Goal: Navigation & Orientation: Understand site structure

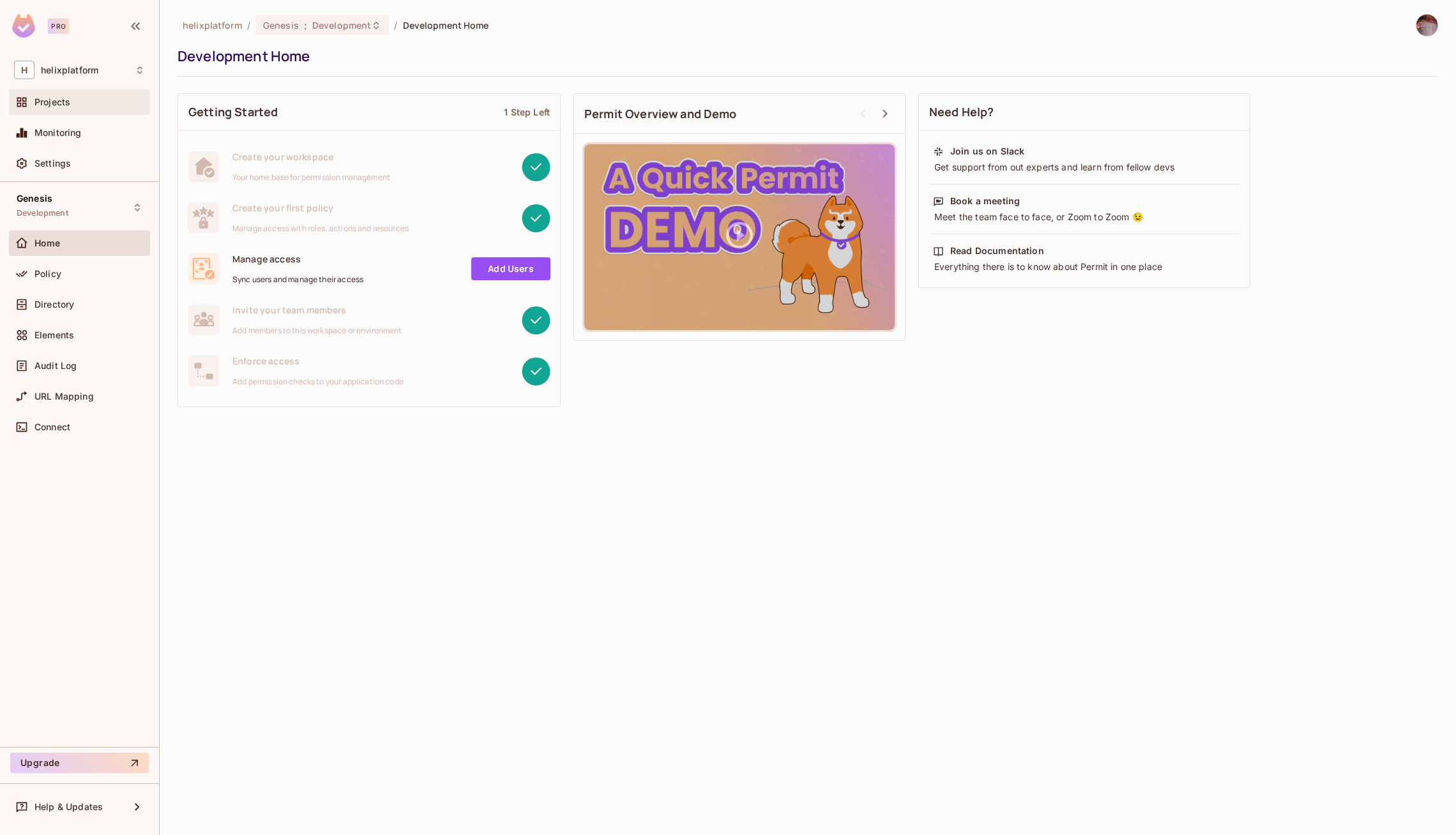
click at [48, 102] on span "Projects" at bounding box center [52, 102] width 36 height 10
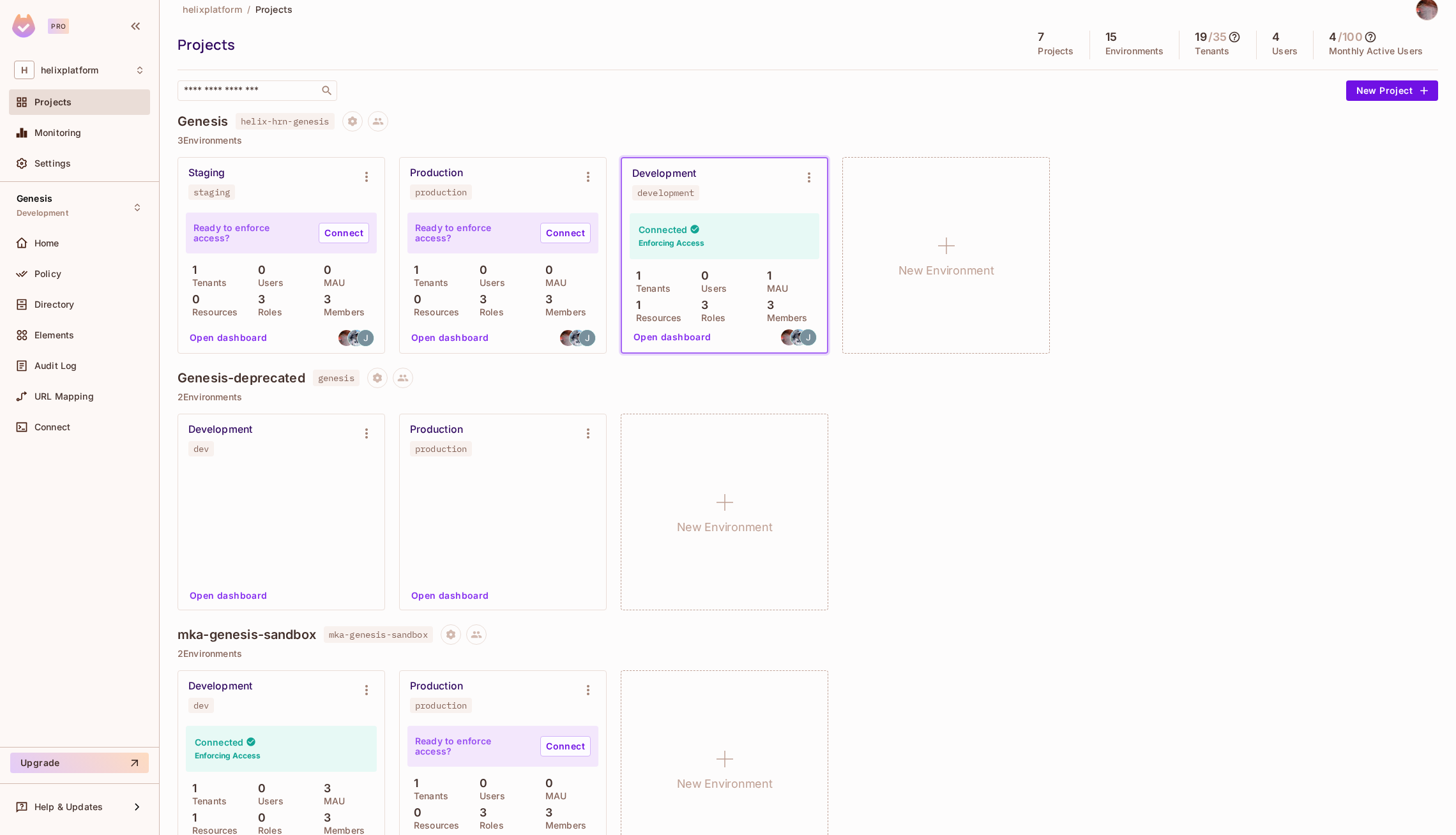
scroll to position [16, 0]
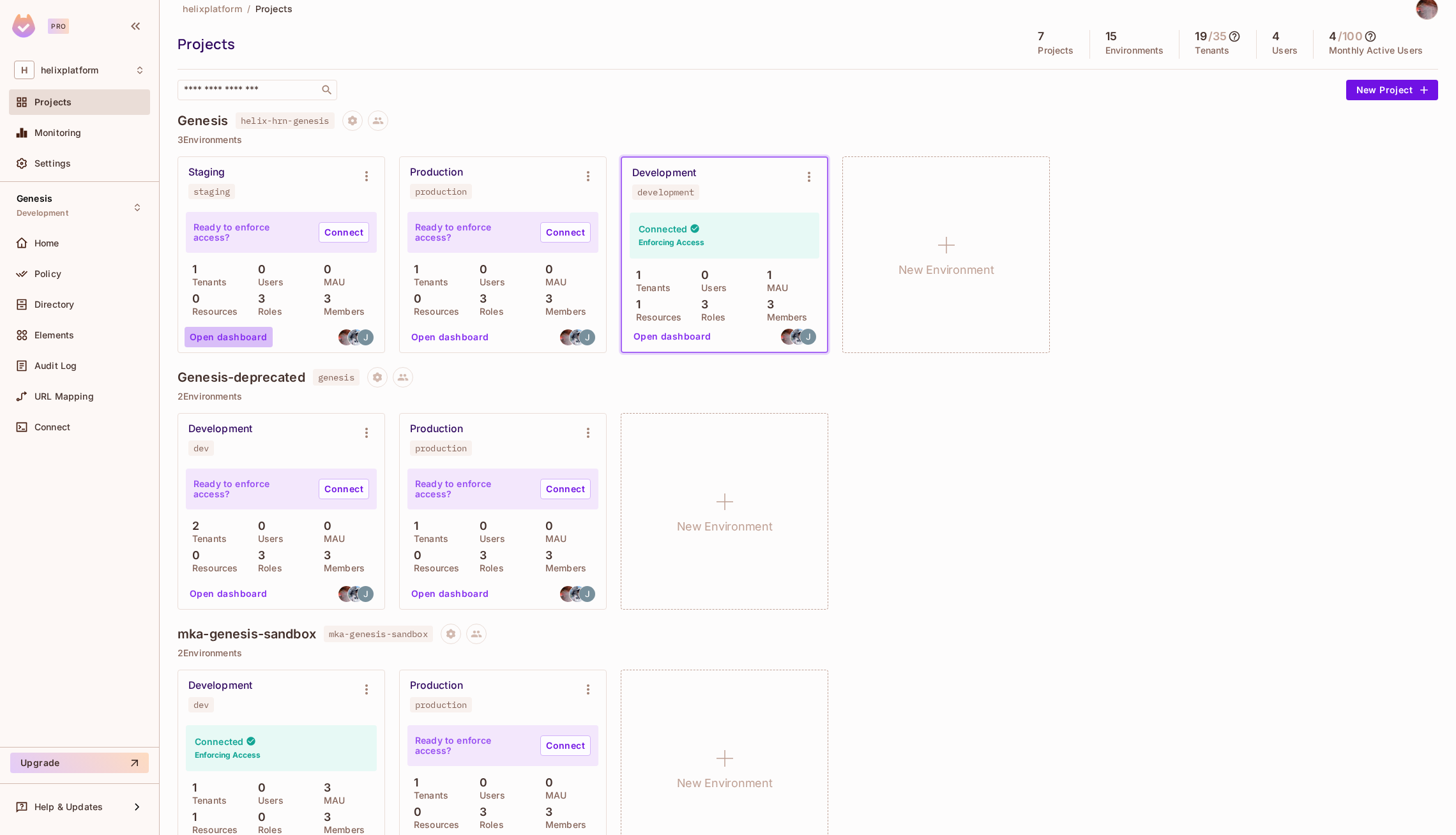
click at [240, 340] on button "Open dashboard" at bounding box center [228, 337] width 88 height 20
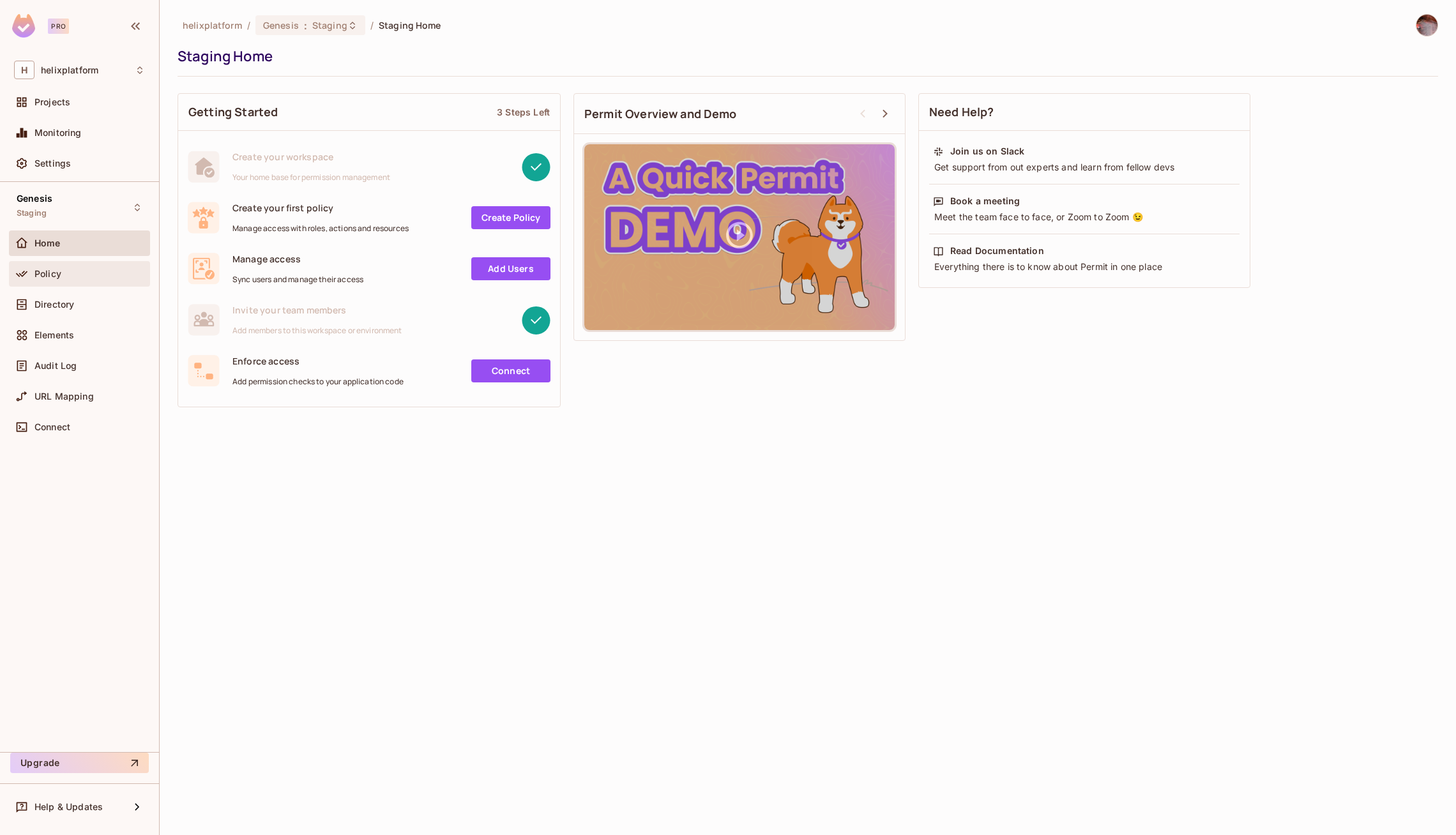
click at [46, 277] on span "Policy" at bounding box center [48, 274] width 27 height 10
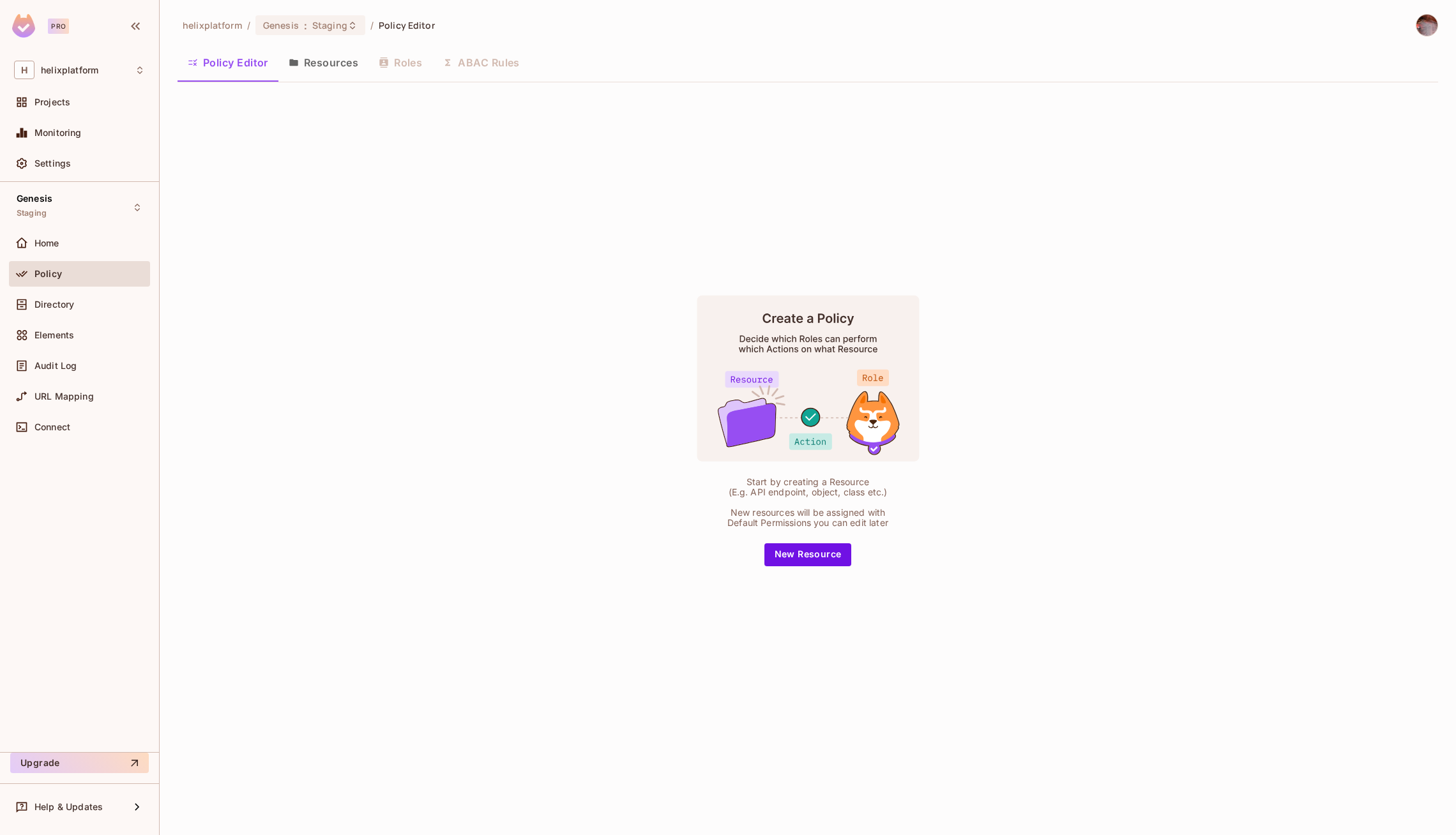
click at [307, 68] on button "Resources" at bounding box center [323, 63] width 90 height 32
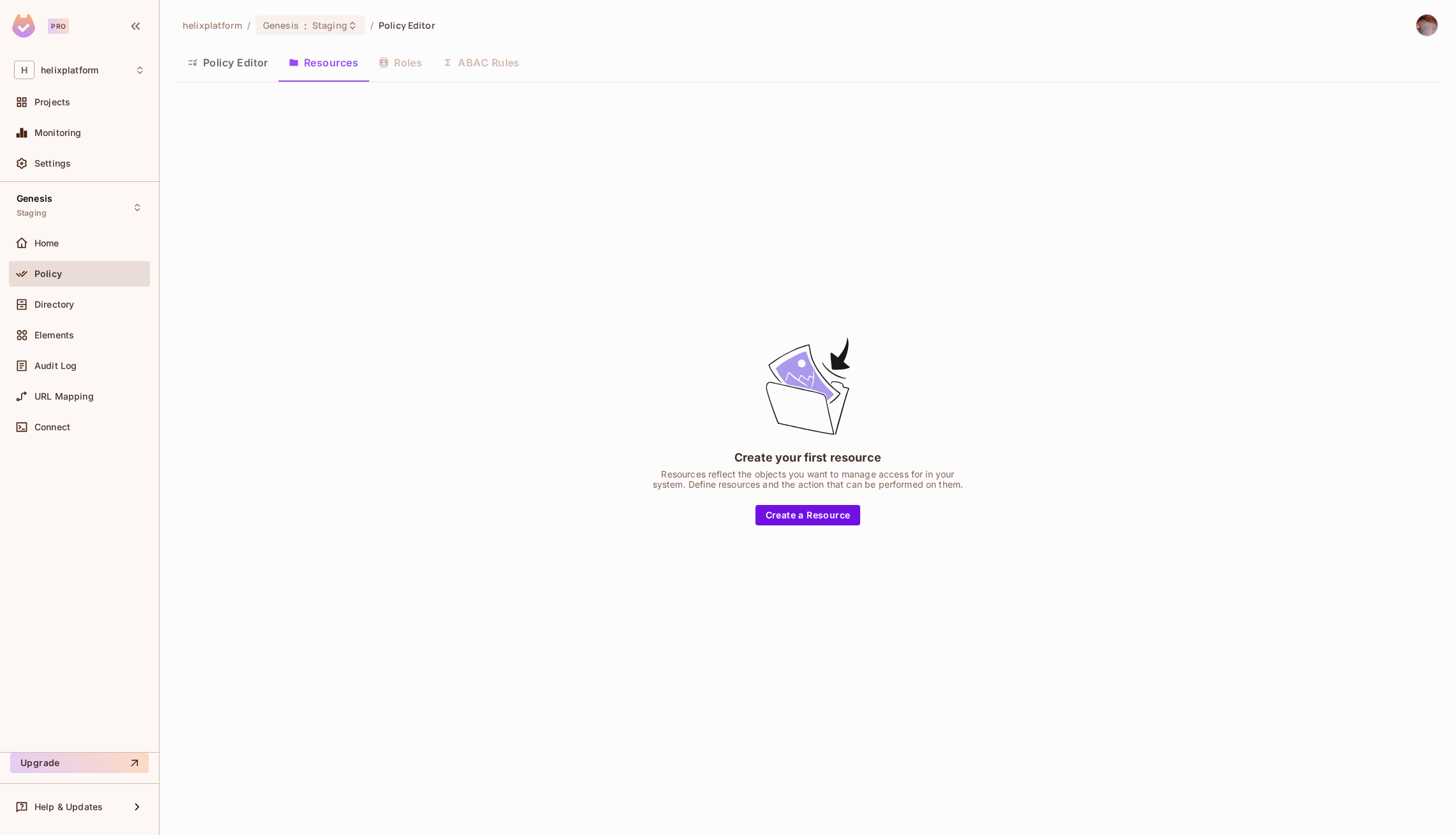
click at [408, 66] on div "Policy Editor Resources Roles ABAC Rules" at bounding box center [807, 63] width 1261 height 32
click at [412, 68] on div "Policy Editor Resources Roles ABAC Rules" at bounding box center [807, 63] width 1261 height 32
click at [231, 62] on button "Policy Editor" at bounding box center [227, 63] width 101 height 32
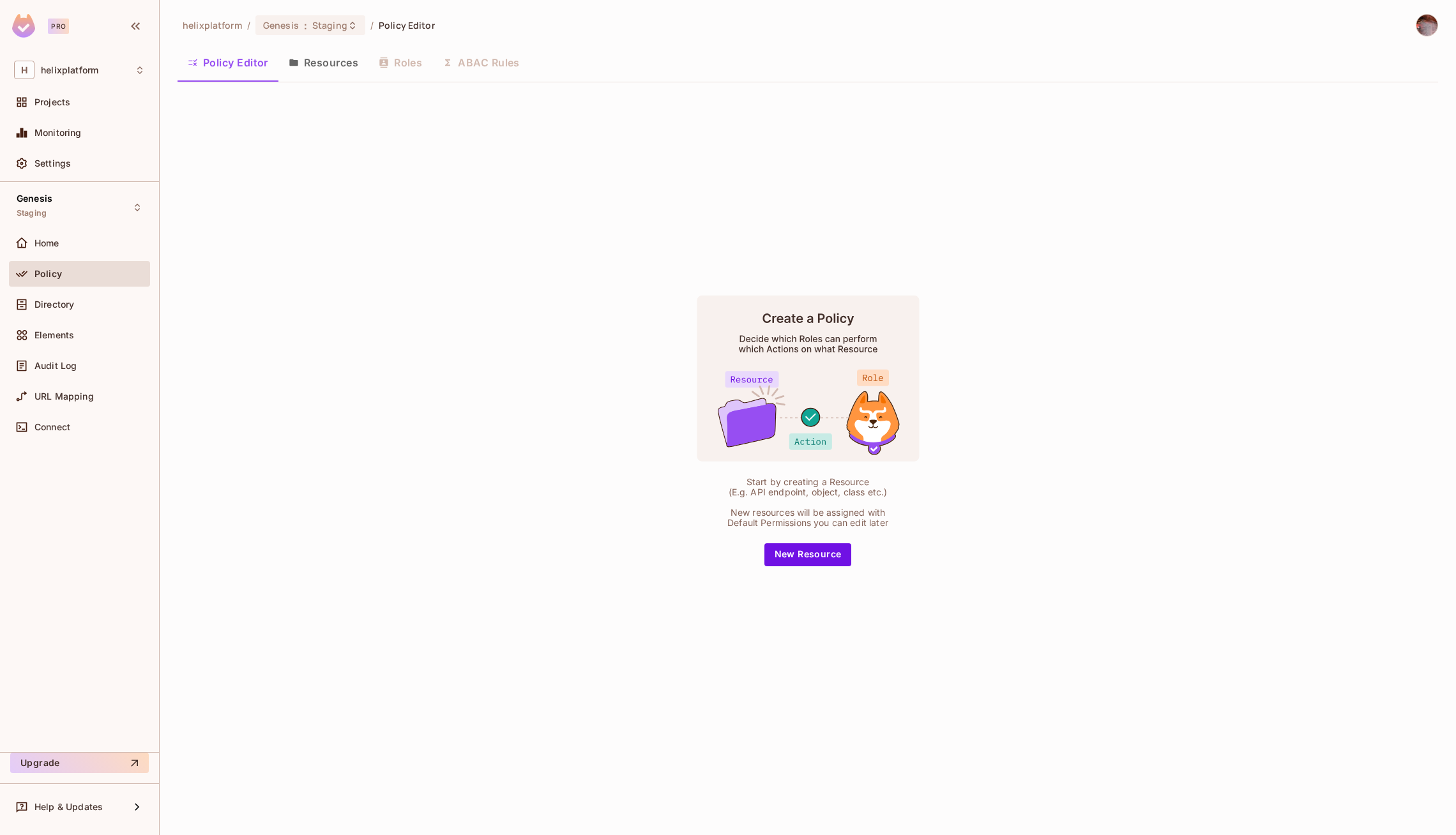
click at [302, 68] on button "Resources" at bounding box center [323, 63] width 90 height 32
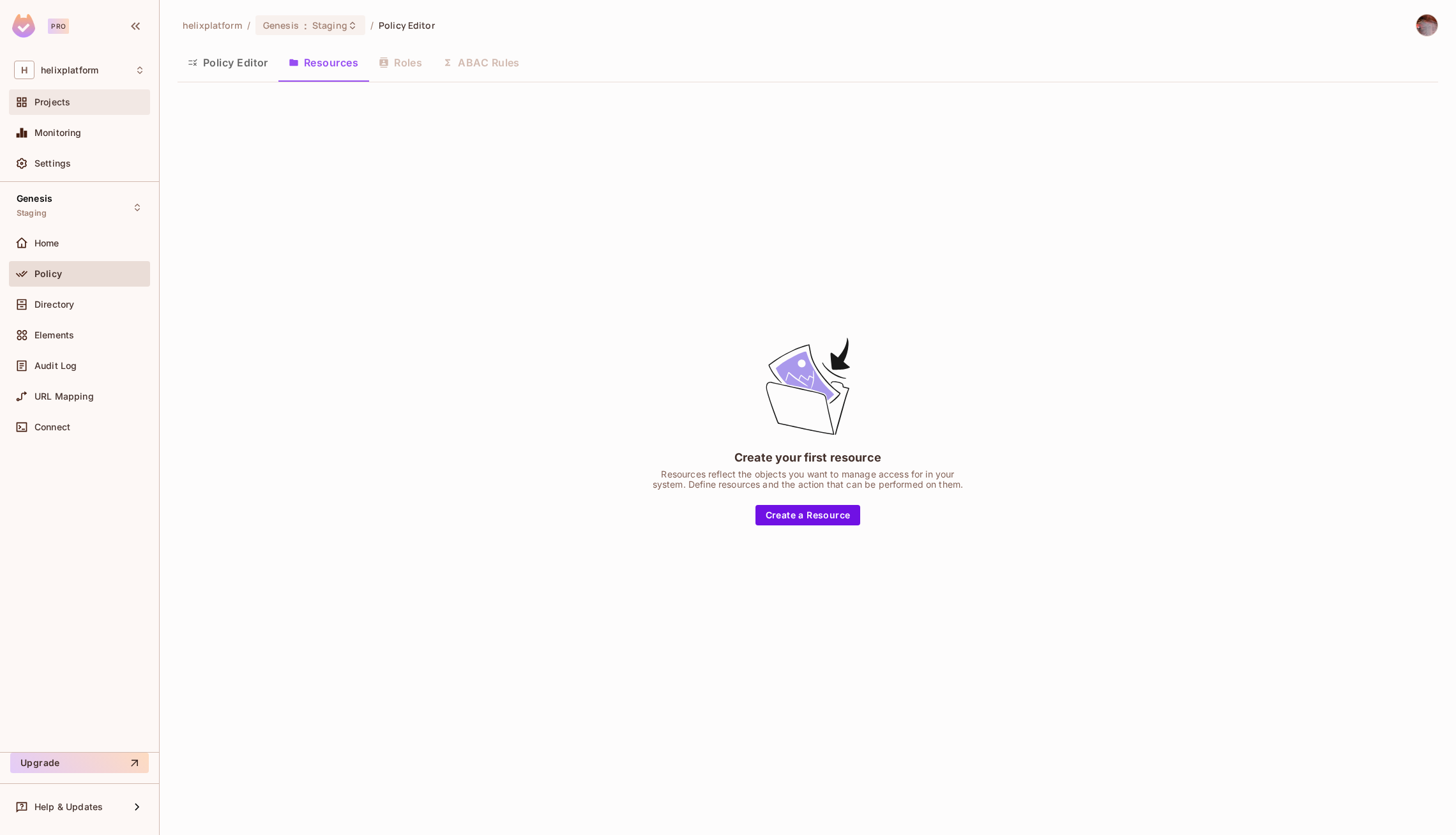
click at [59, 108] on div "Projects" at bounding box center [79, 102] width 131 height 16
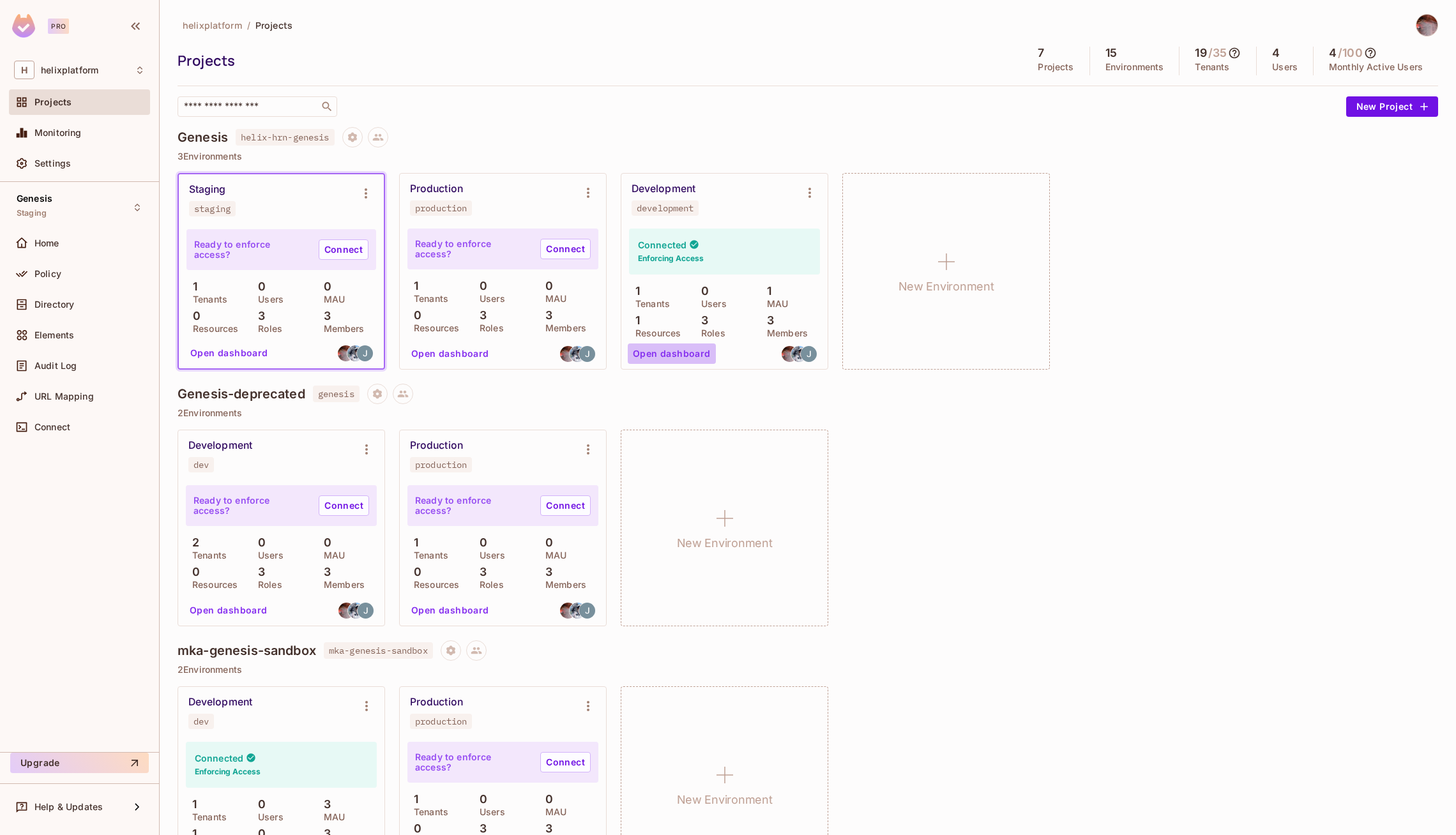
click at [689, 352] on button "Open dashboard" at bounding box center [671, 353] width 88 height 20
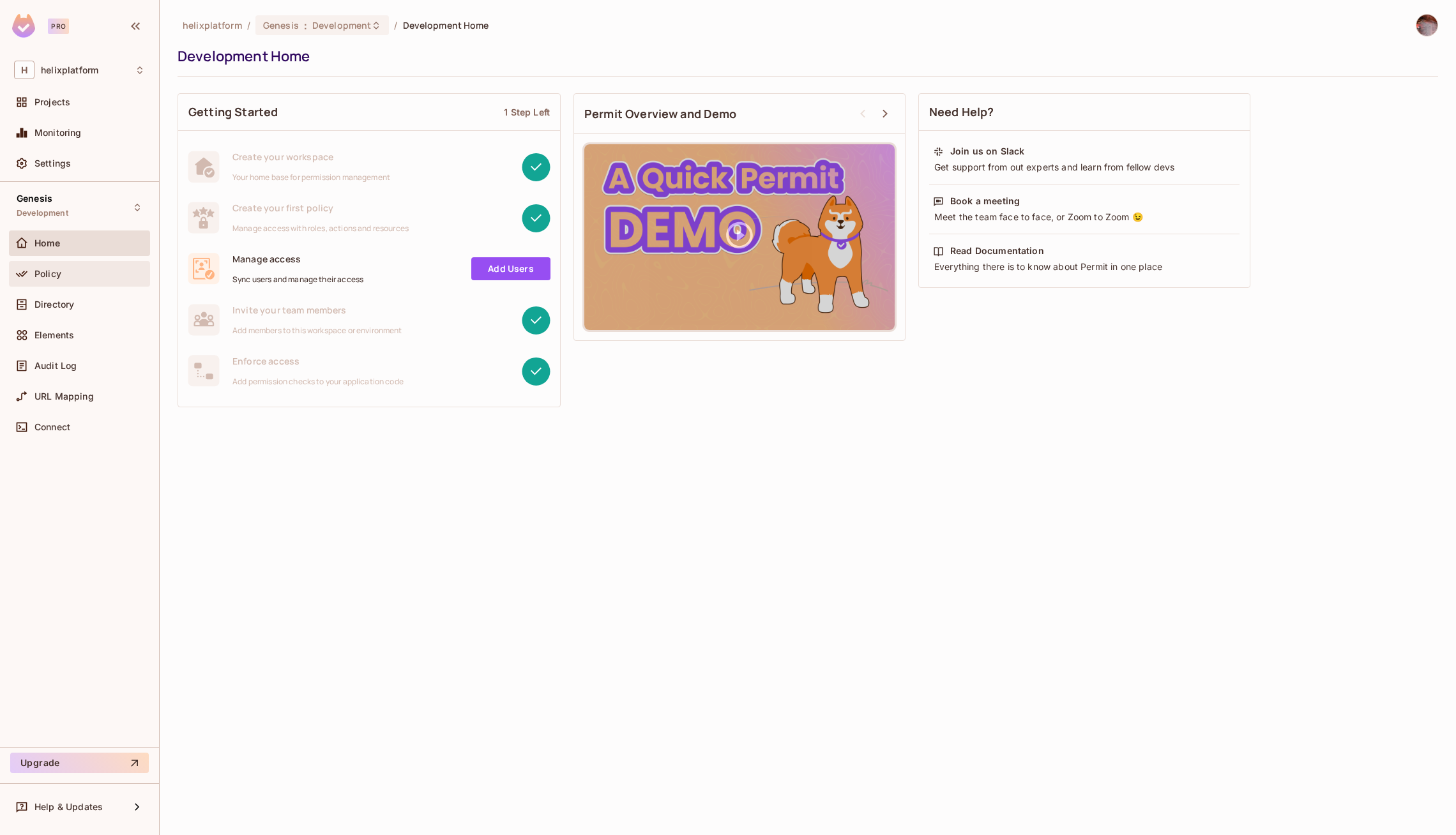
click at [51, 266] on div "Policy" at bounding box center [79, 274] width 131 height 16
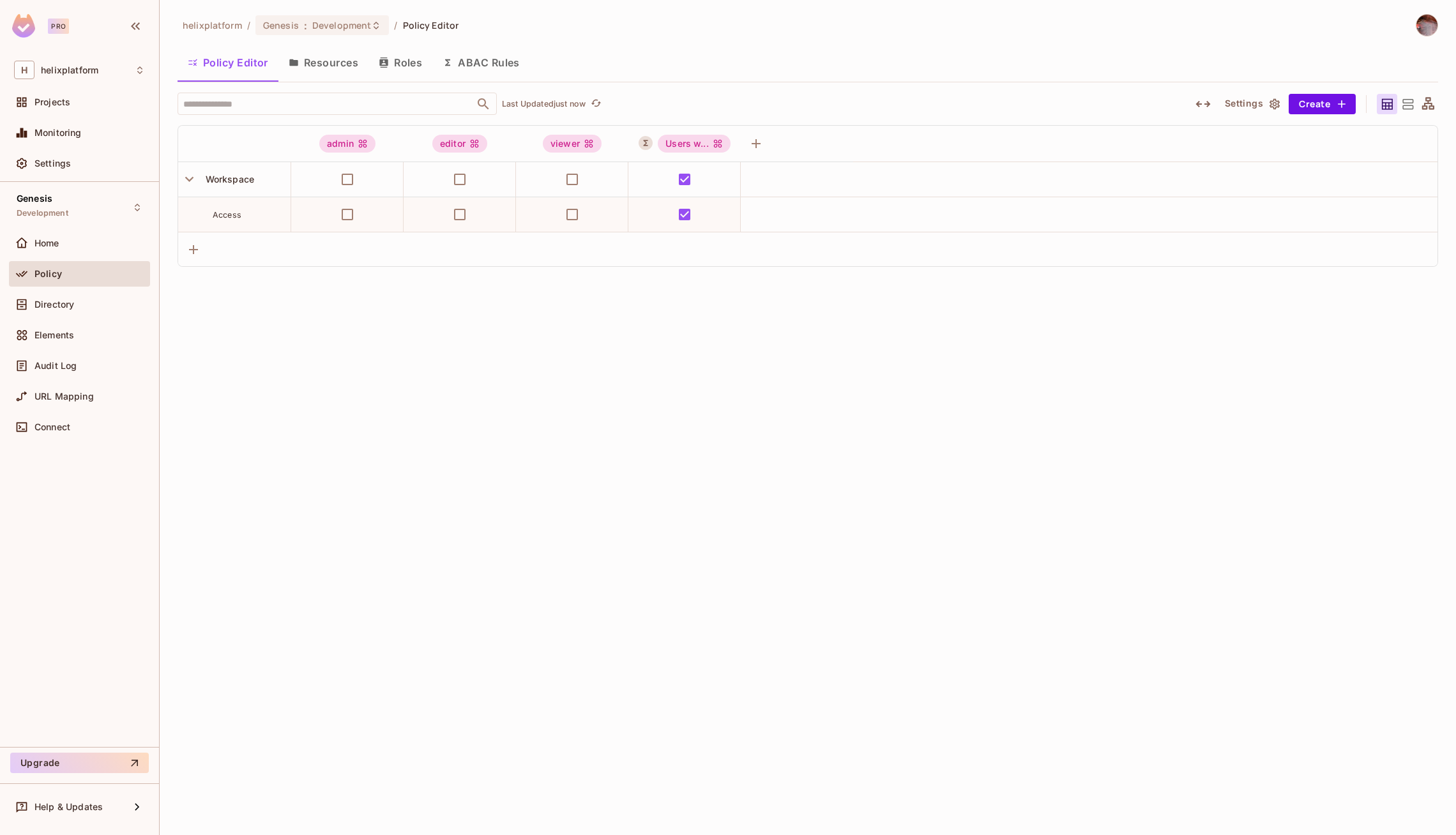
click at [397, 58] on button "Roles" at bounding box center [401, 63] width 64 height 32
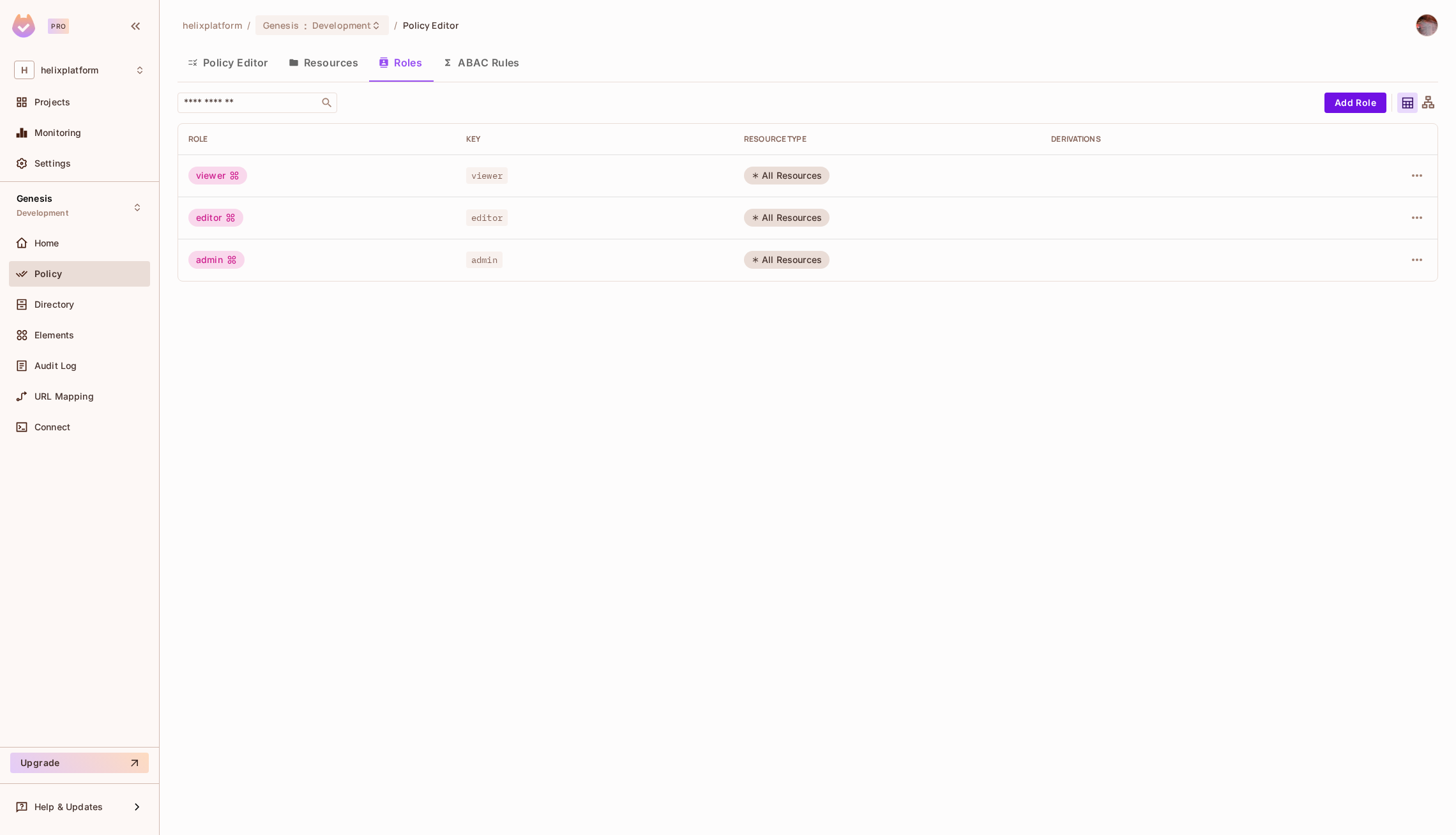
click at [319, 70] on button "Resources" at bounding box center [323, 63] width 90 height 32
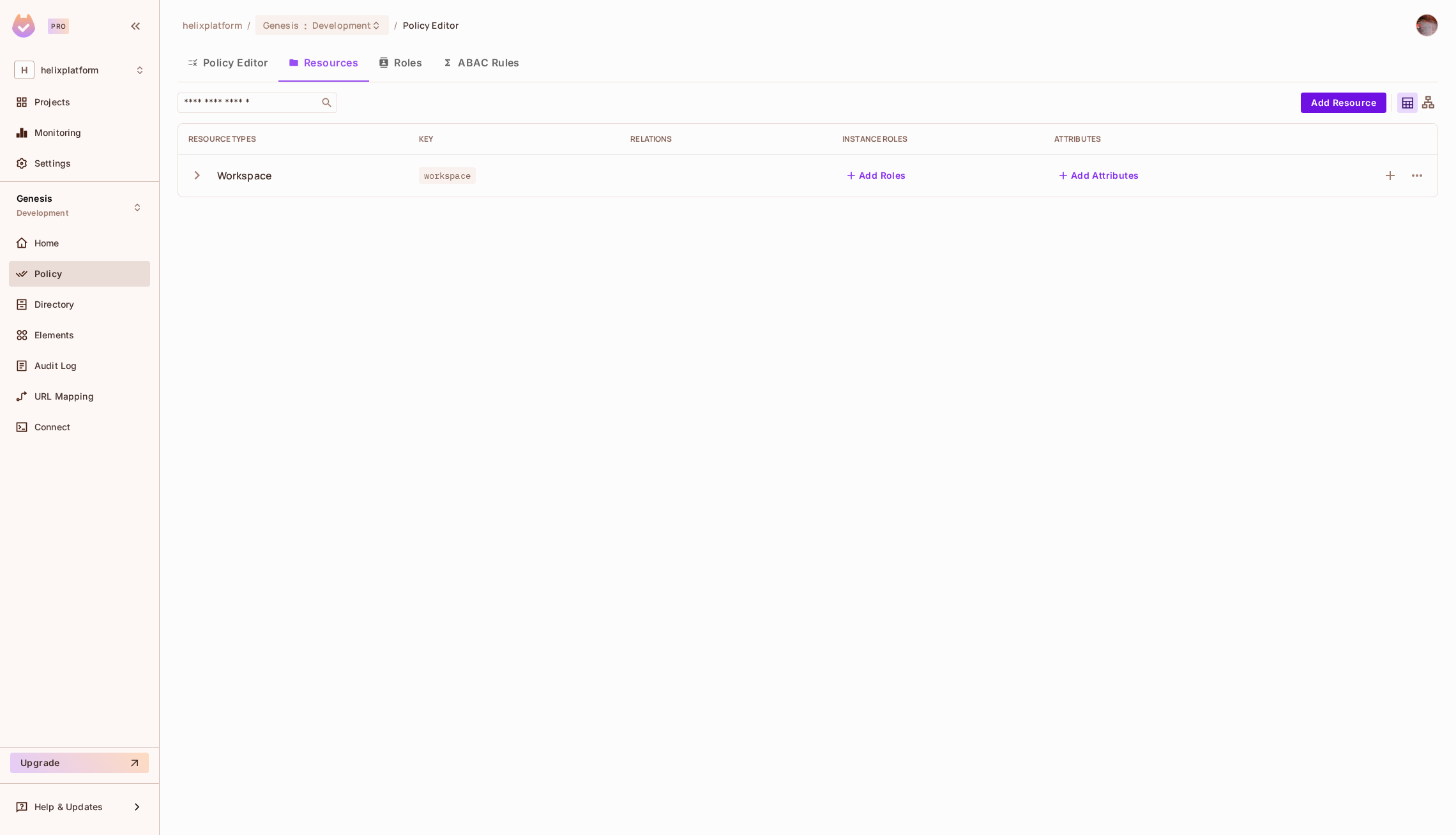
click at [416, 67] on button "Roles" at bounding box center [401, 63] width 64 height 32
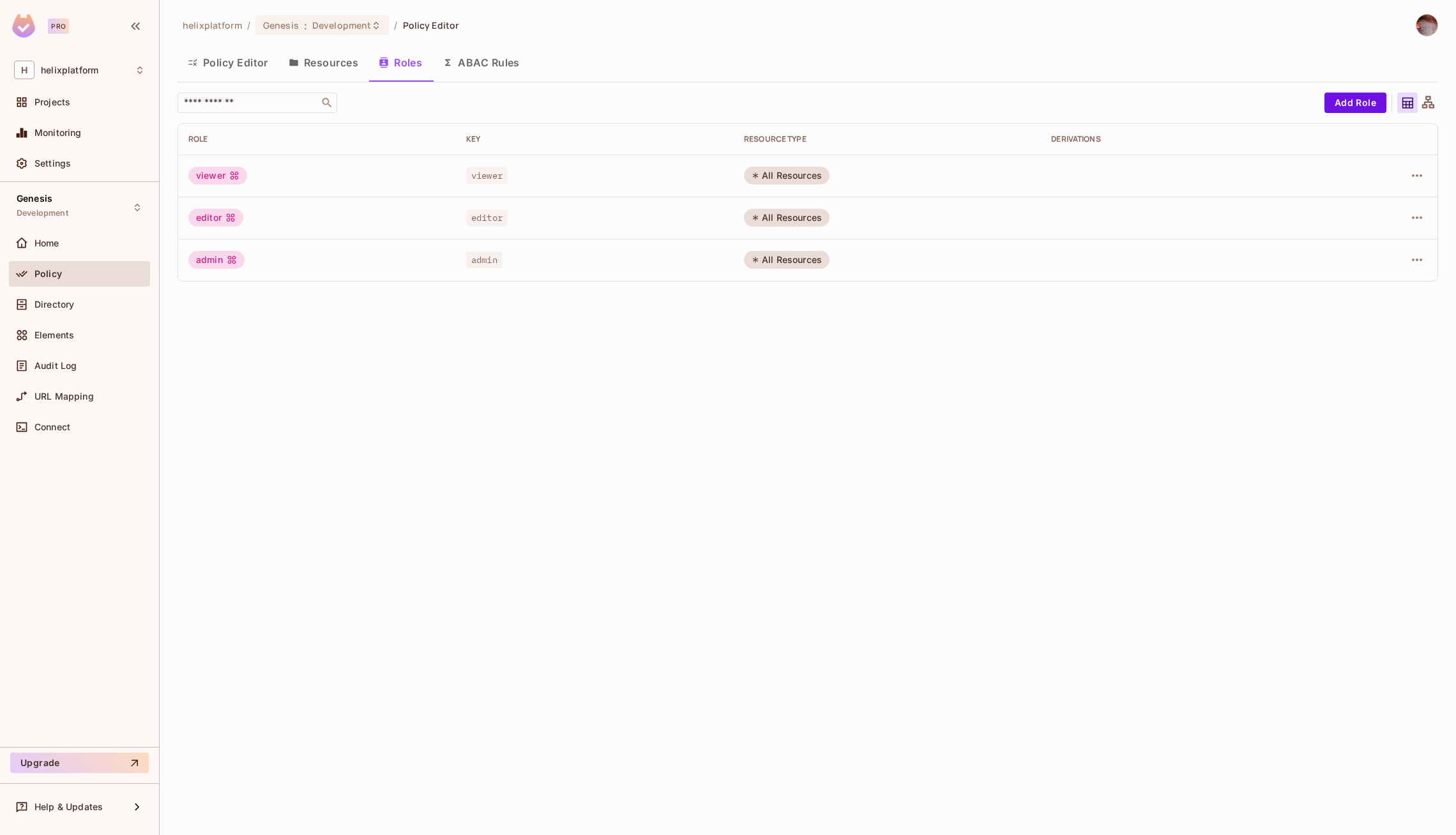
click at [494, 66] on button "ABAC Rules" at bounding box center [481, 63] width 98 height 32
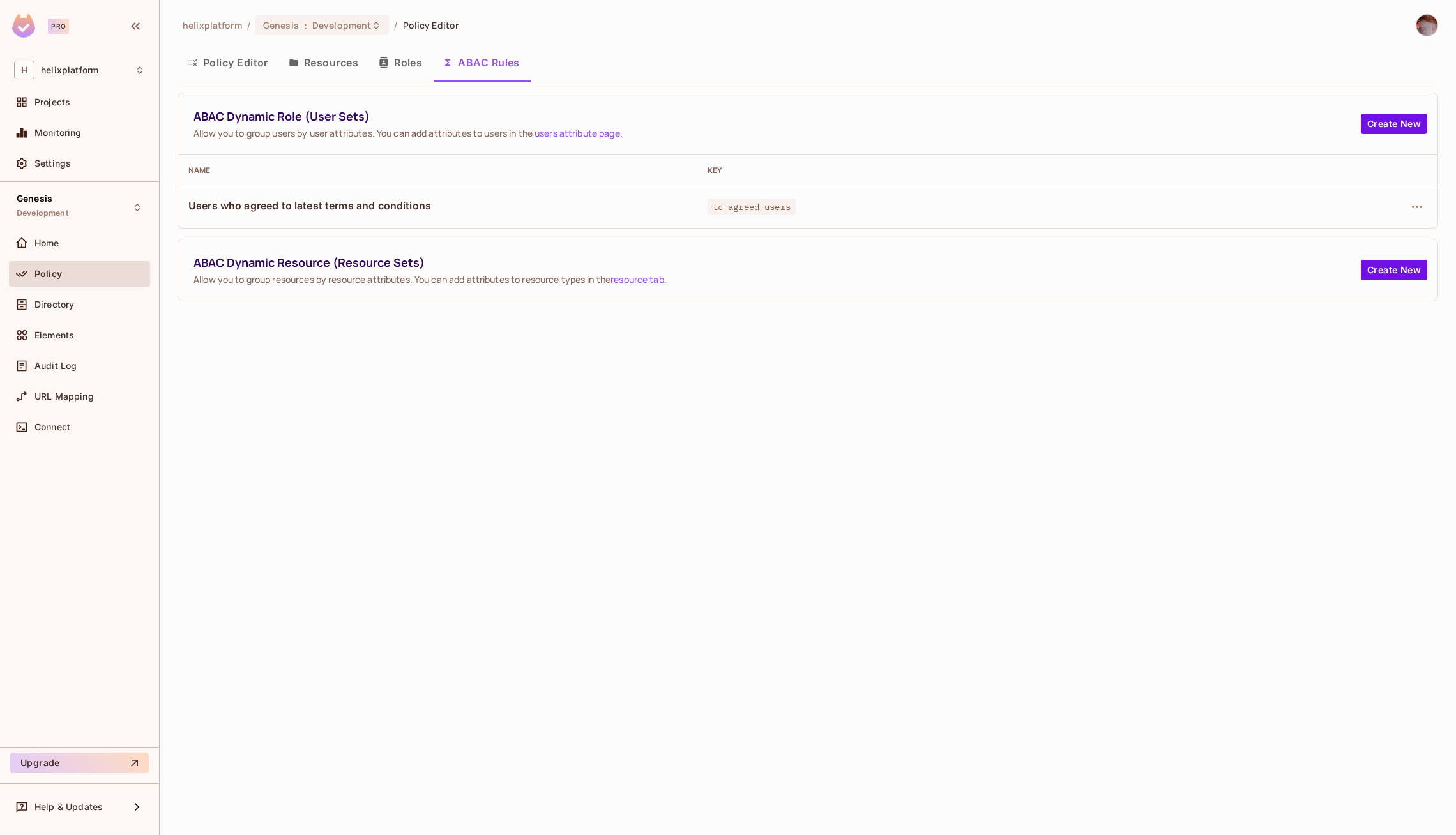
click at [327, 57] on button "Resources" at bounding box center [323, 63] width 90 height 32
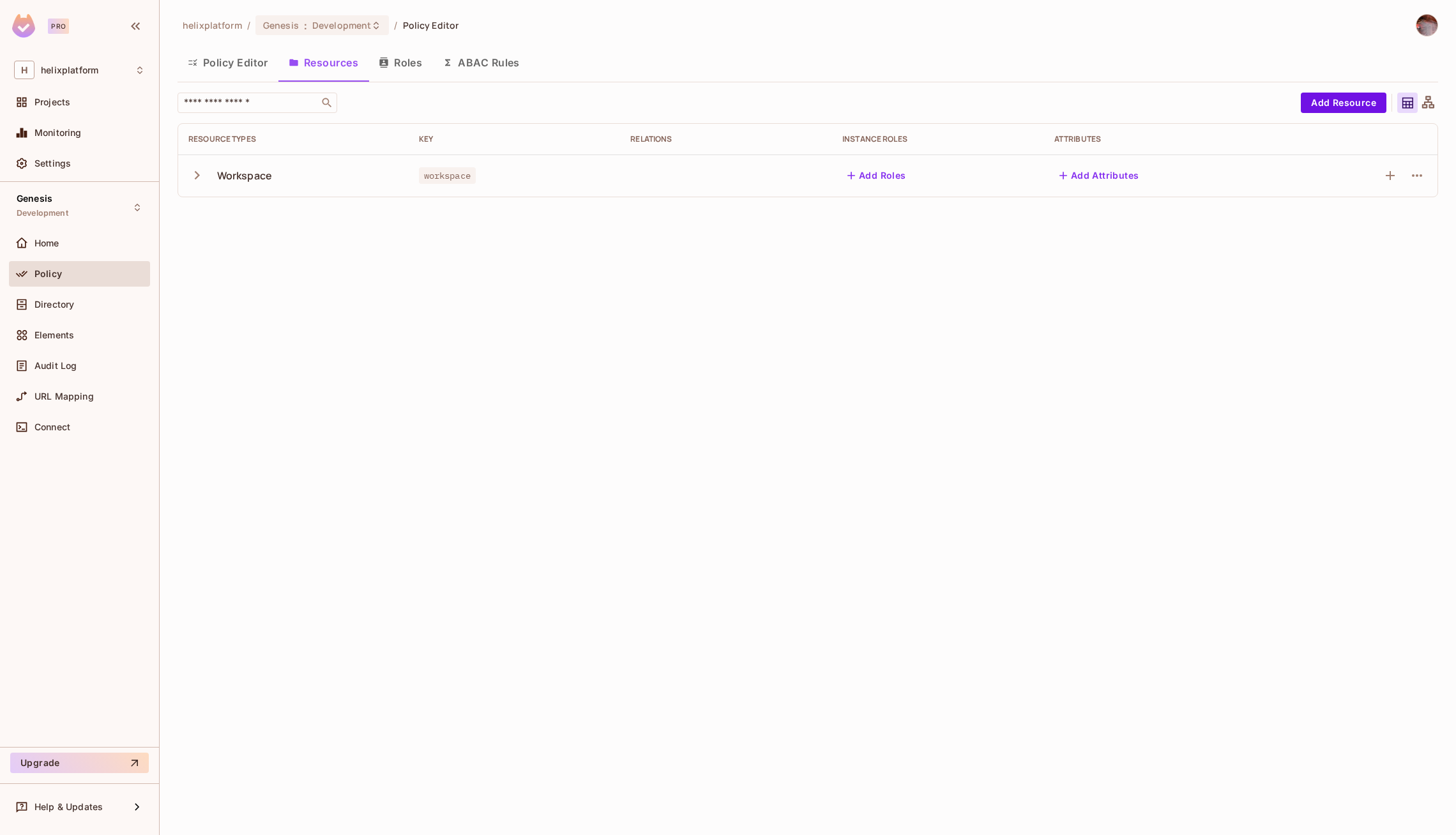
click at [401, 57] on button "Roles" at bounding box center [401, 63] width 64 height 32
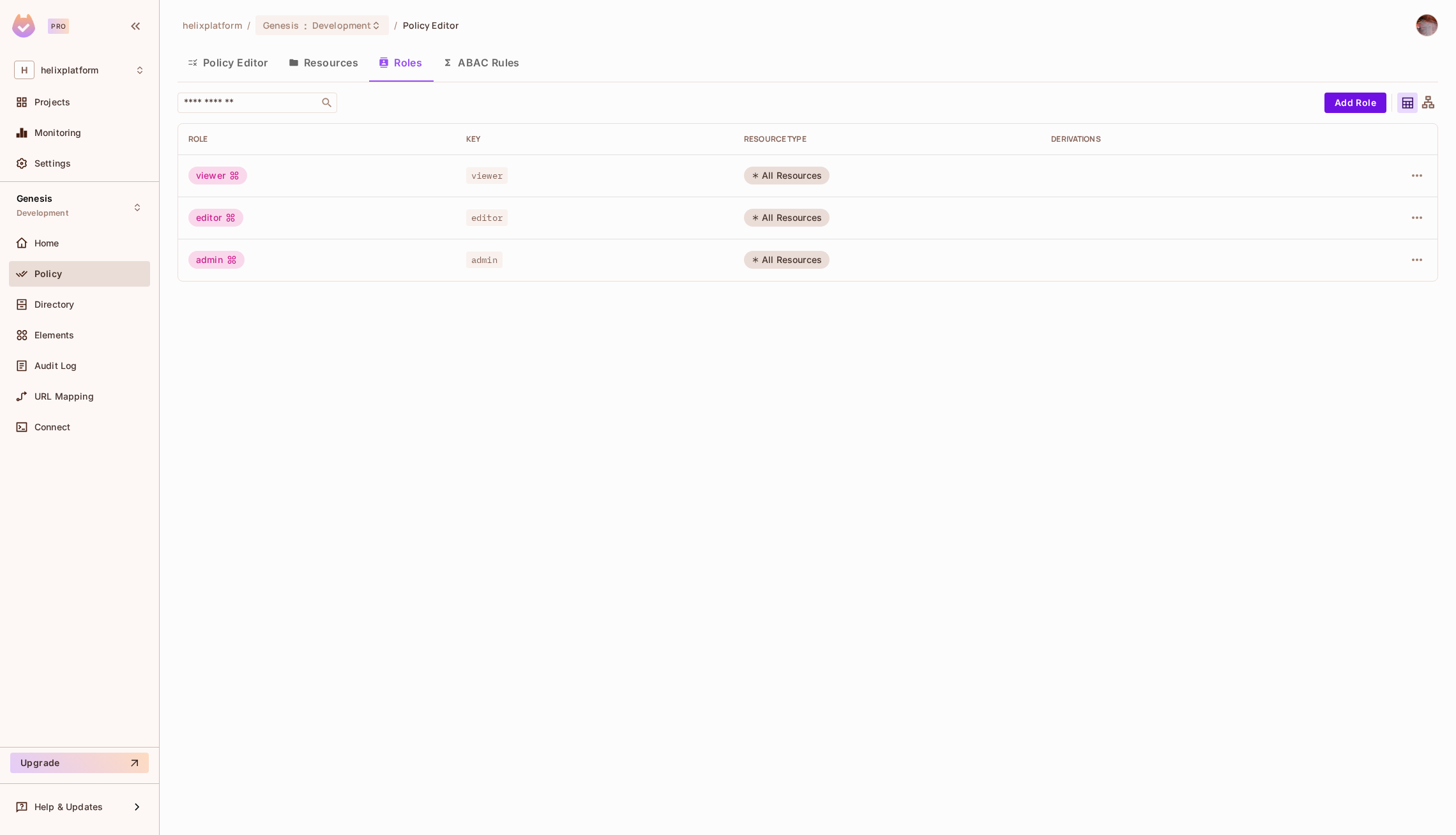
click at [496, 70] on button "ABAC Rules" at bounding box center [481, 63] width 98 height 32
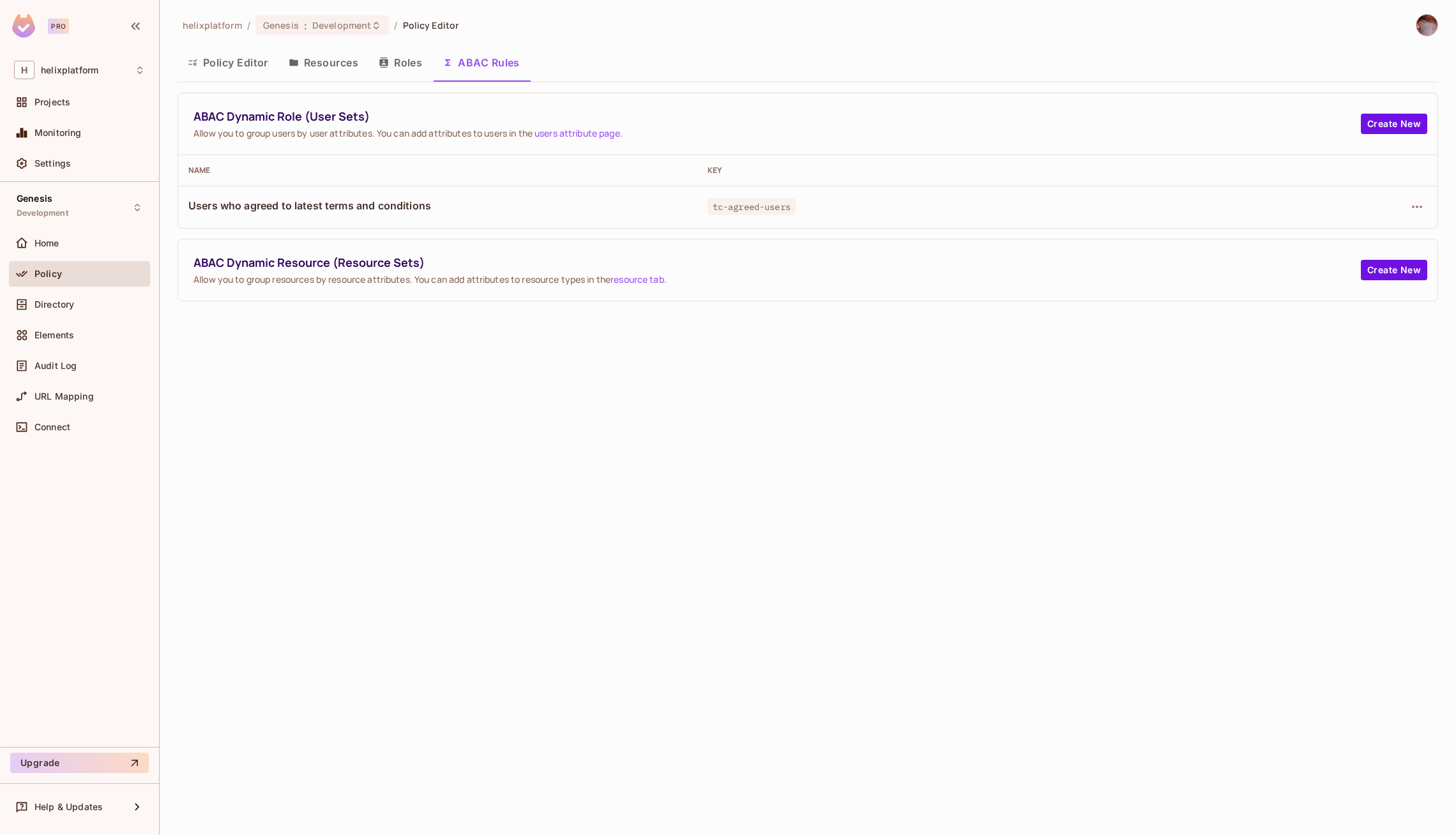
click at [399, 76] on button "Roles" at bounding box center [401, 63] width 64 height 32
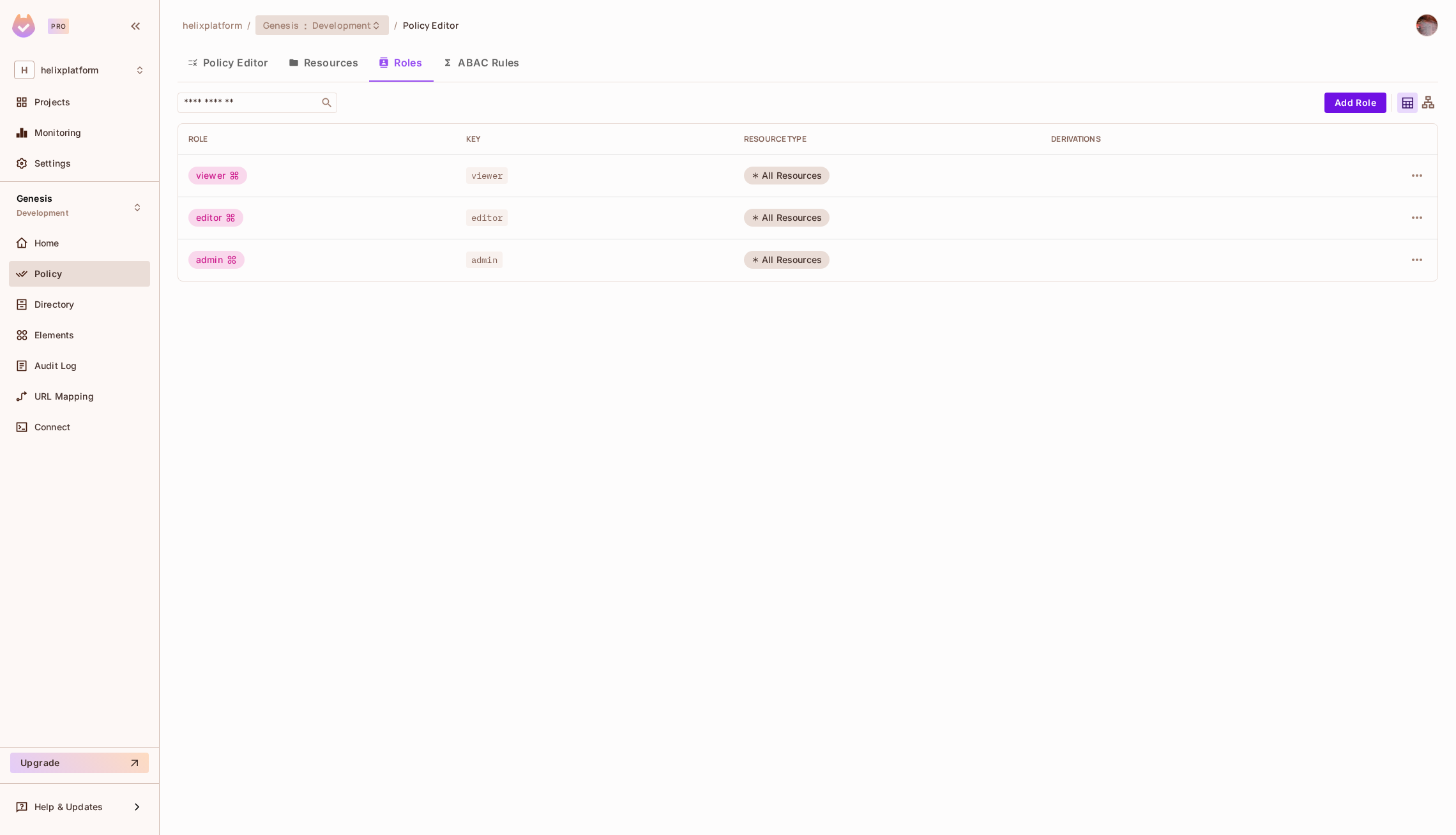
click at [363, 24] on span "Development" at bounding box center [341, 25] width 59 height 12
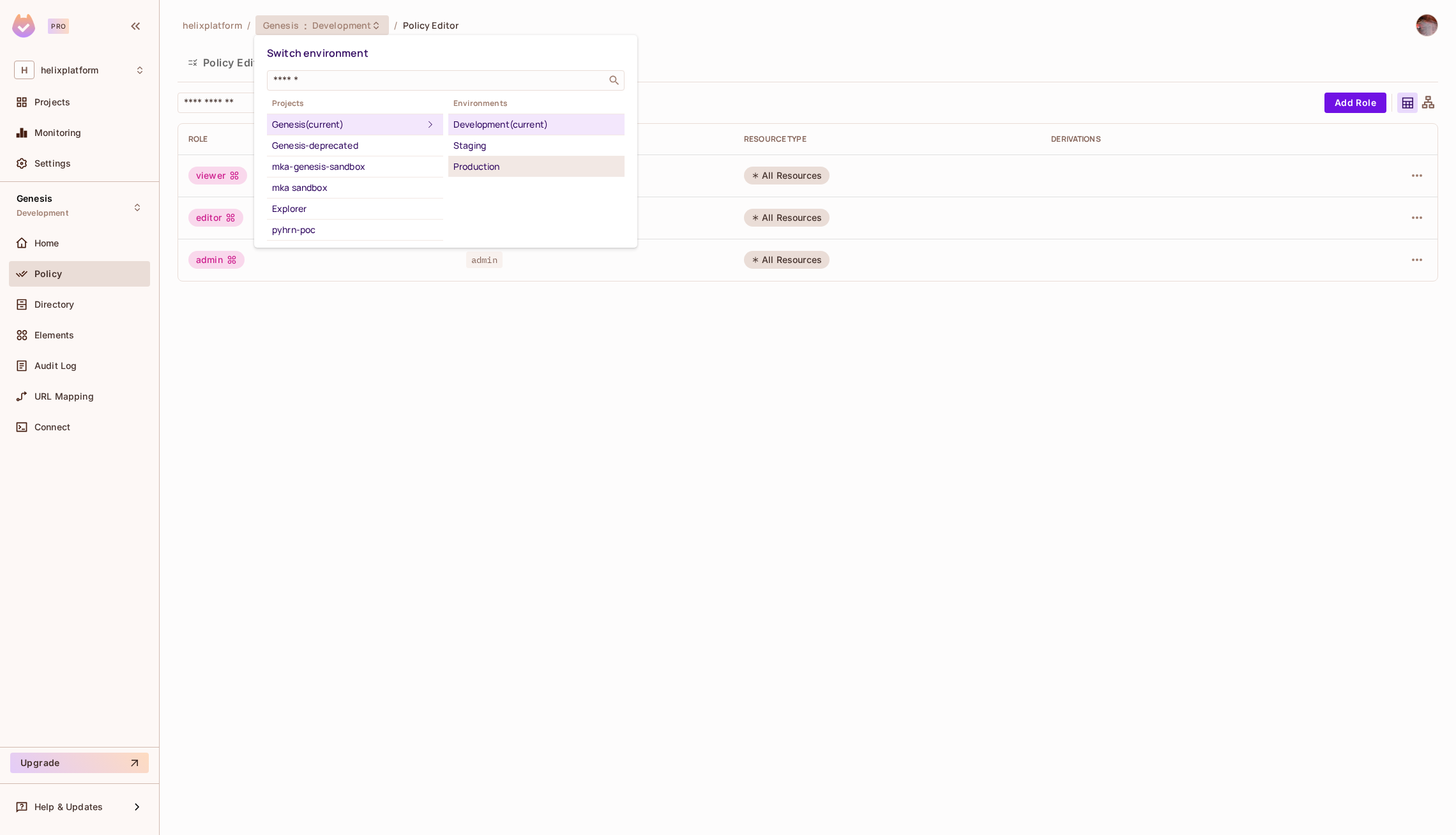
click at [478, 162] on div "Production" at bounding box center [536, 167] width 166 height 16
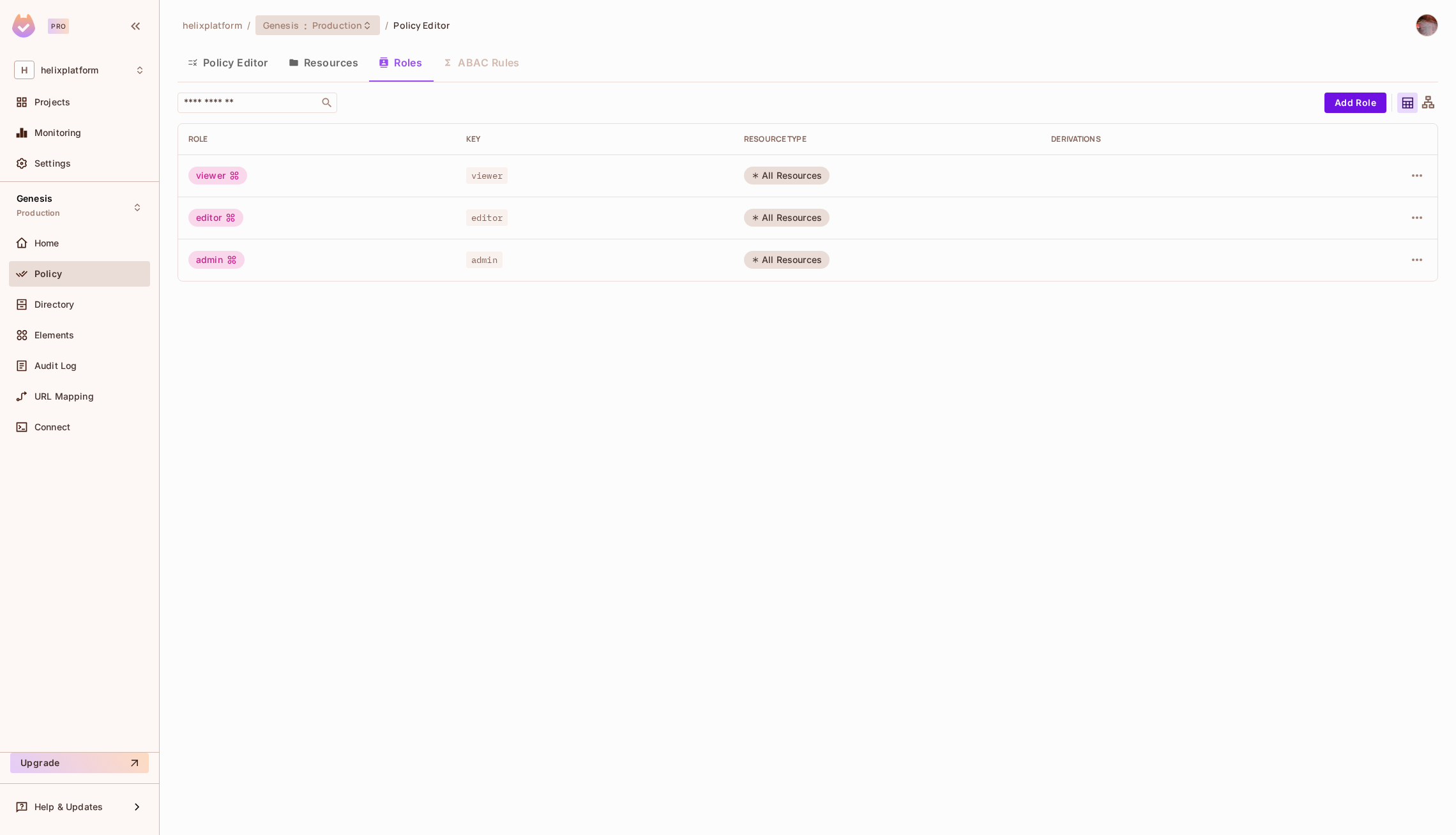
click at [305, 27] on div "Genesis : Production" at bounding box center [310, 25] width 94 height 12
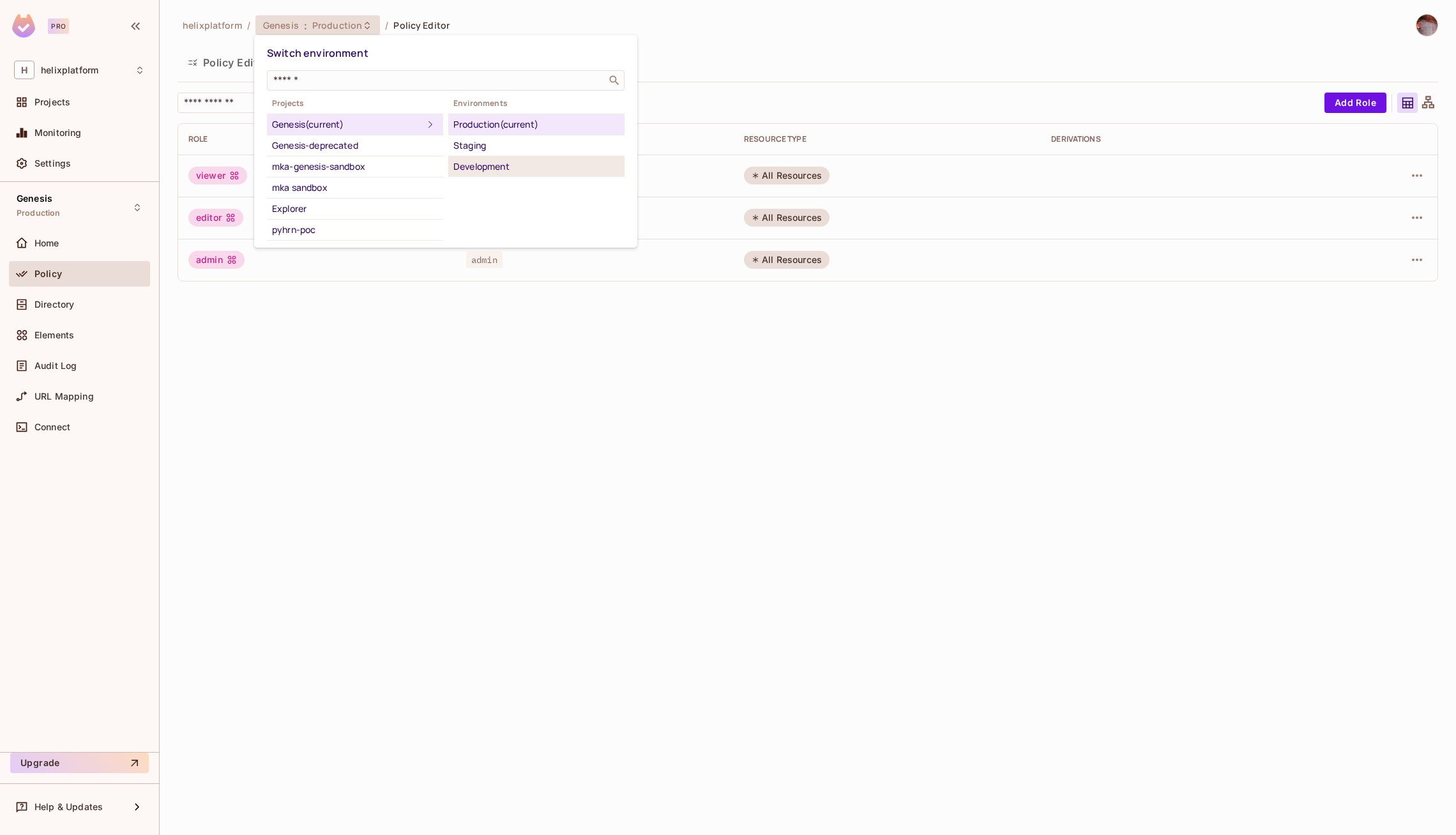
click at [470, 156] on li "Development" at bounding box center [536, 166] width 177 height 20
